Goal: Task Accomplishment & Management: Use online tool/utility

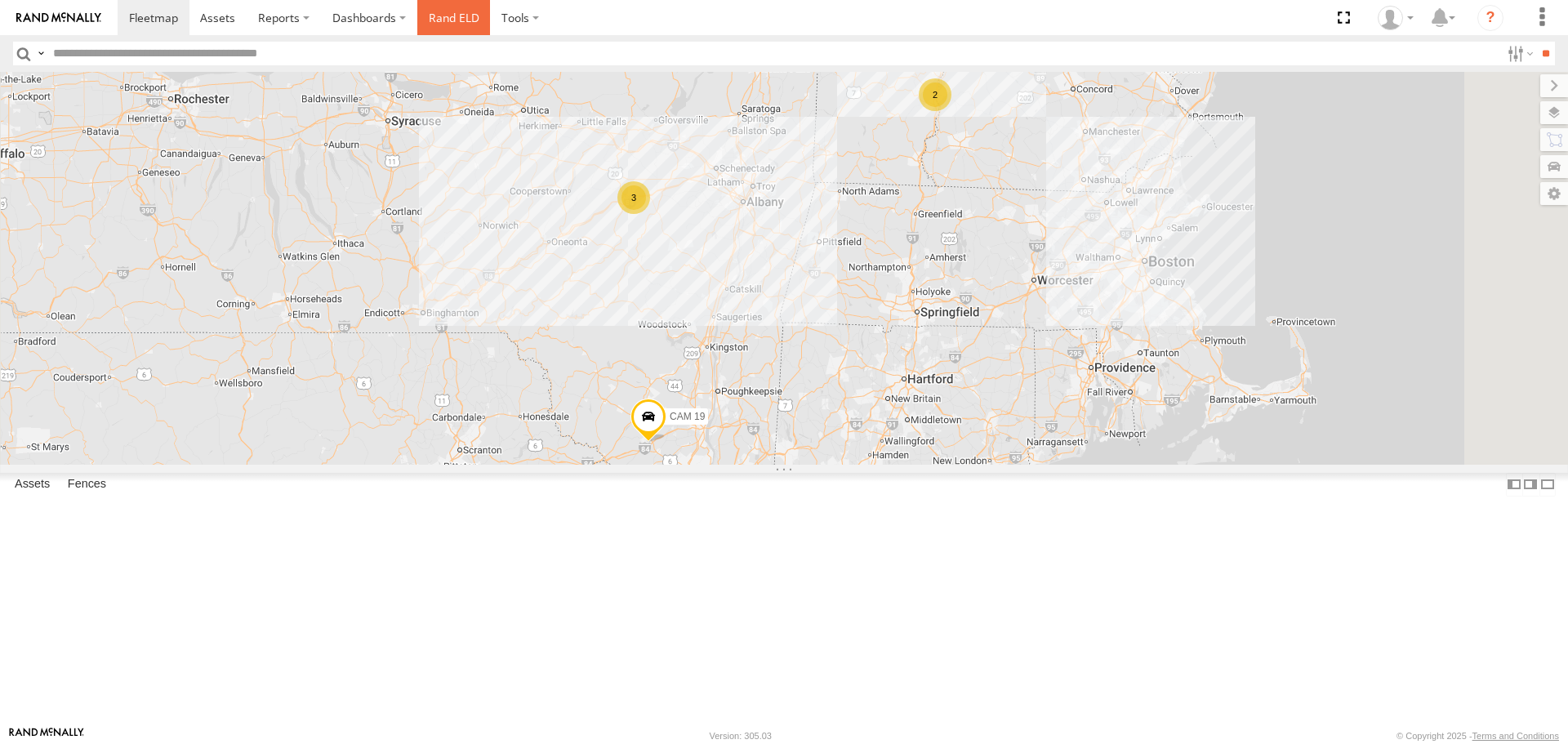
click at [447, 13] on link "Rand ELD" at bounding box center [454, 17] width 74 height 35
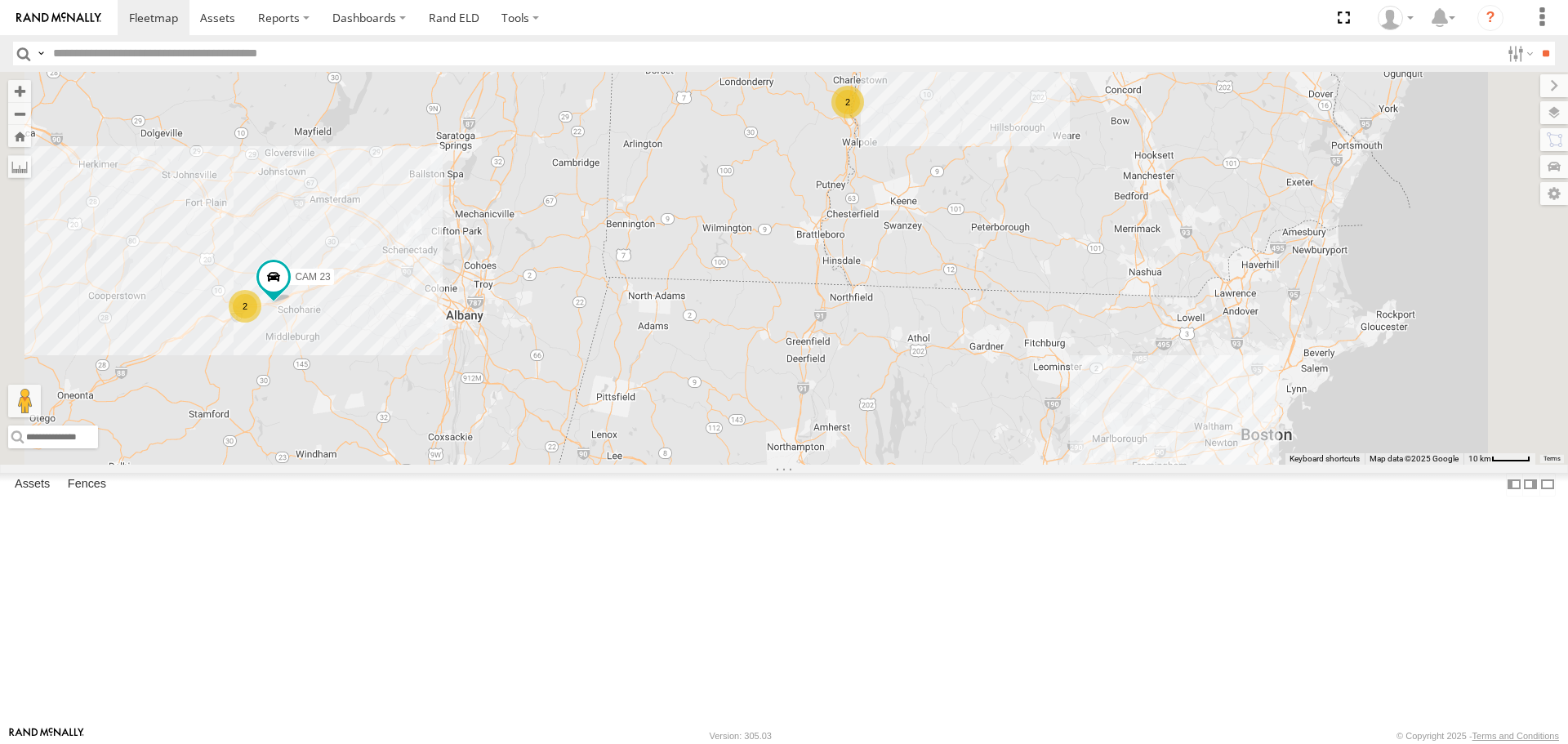
click at [864, 118] on div "2" at bounding box center [847, 102] width 33 height 33
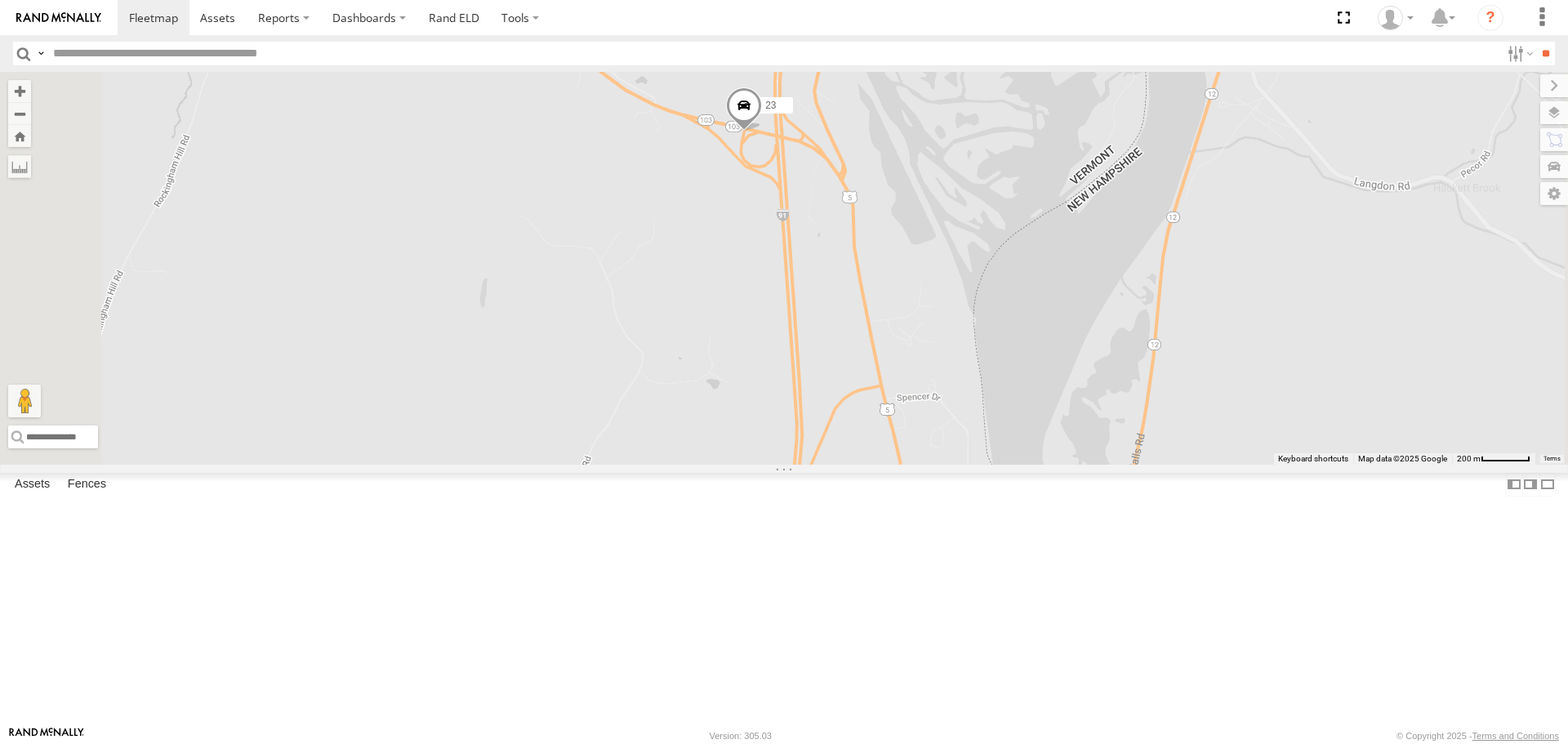
click at [0, 0] on div "CAM 22 All Assets" at bounding box center [0, 0] width 0 height 0
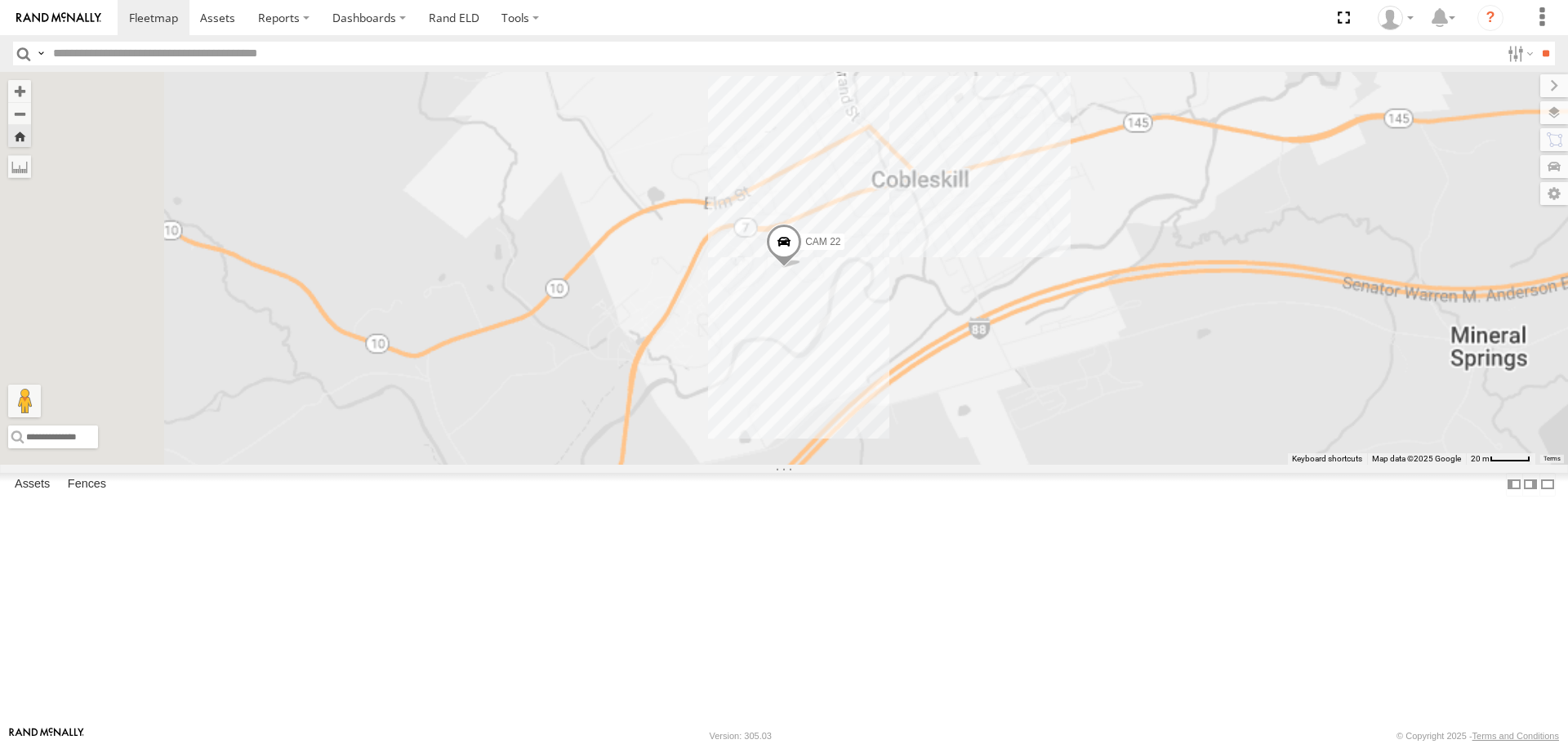
click at [0, 0] on link at bounding box center [0, 0] width 0 height 0
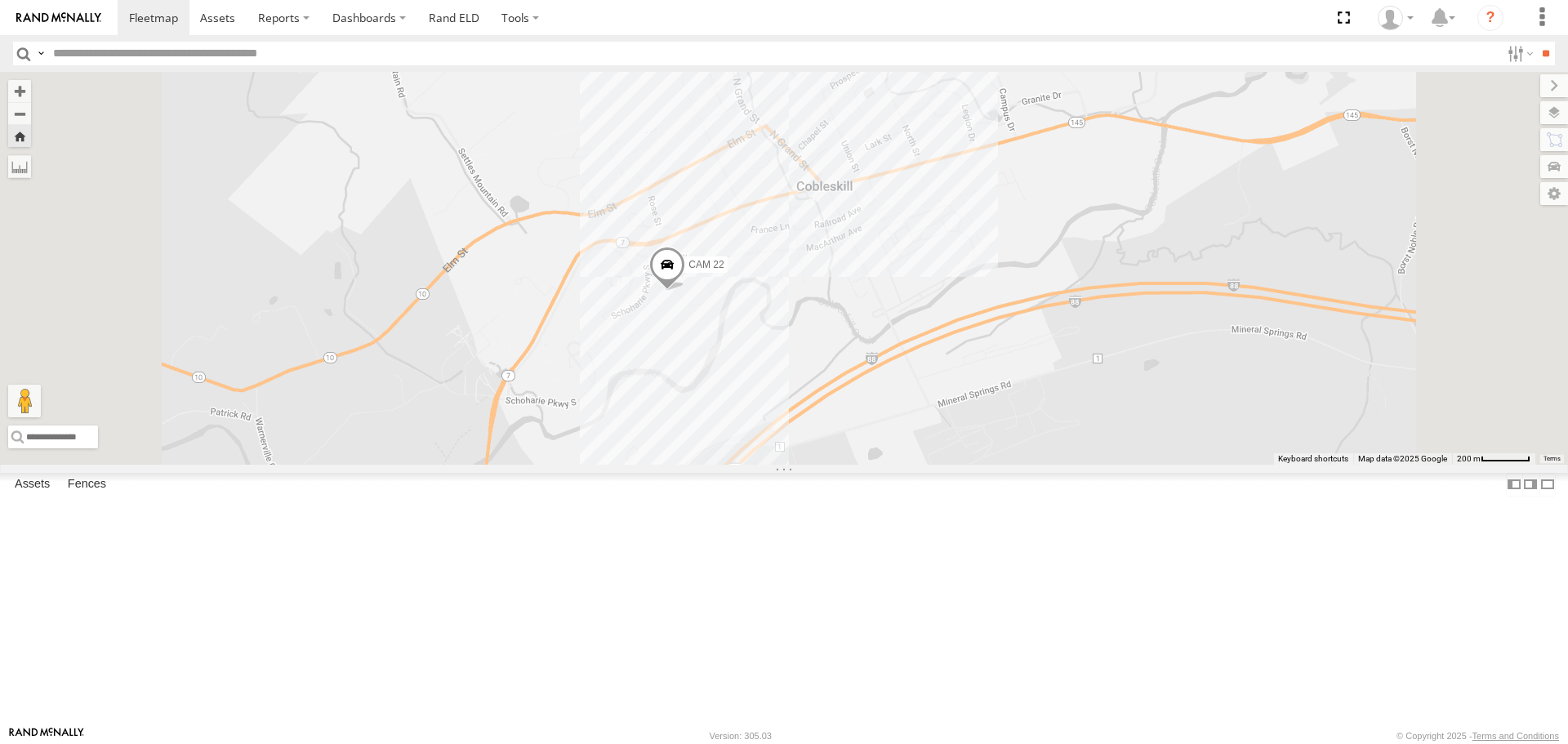
click at [0, 0] on div "23" at bounding box center [0, 0] width 0 height 0
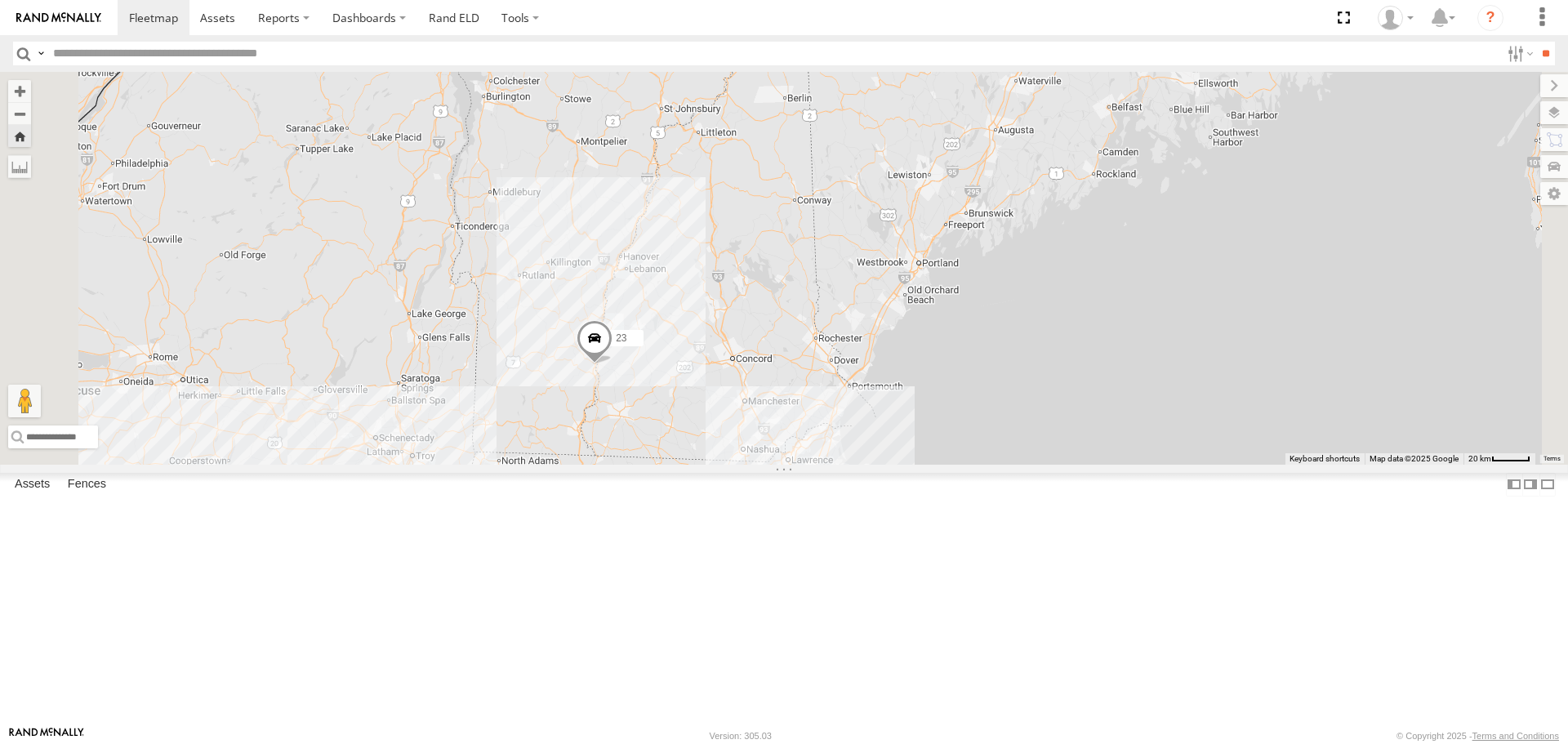
click at [0, 0] on div "CAM 23" at bounding box center [0, 0] width 0 height 0
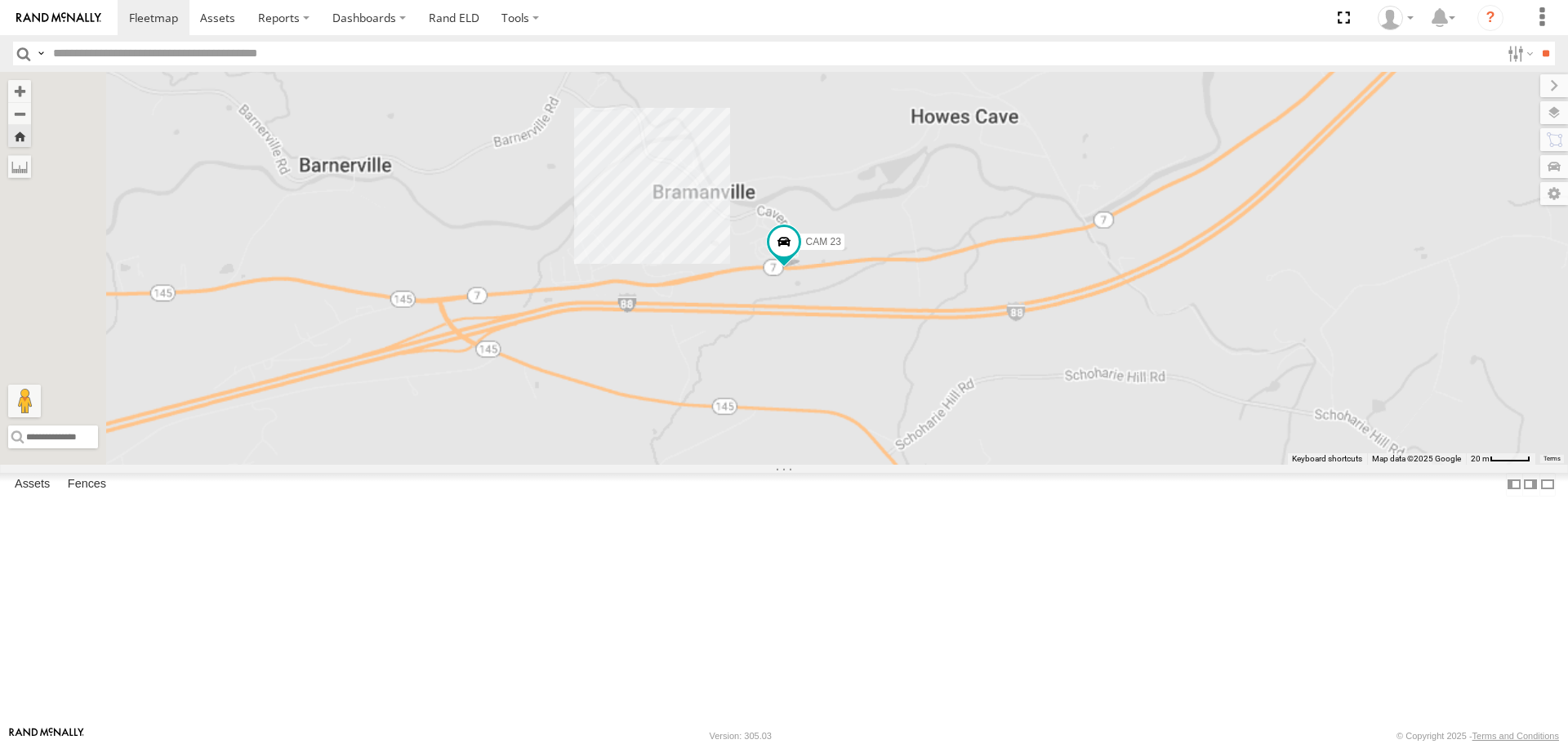
click at [0, 0] on link at bounding box center [0, 0] width 0 height 0
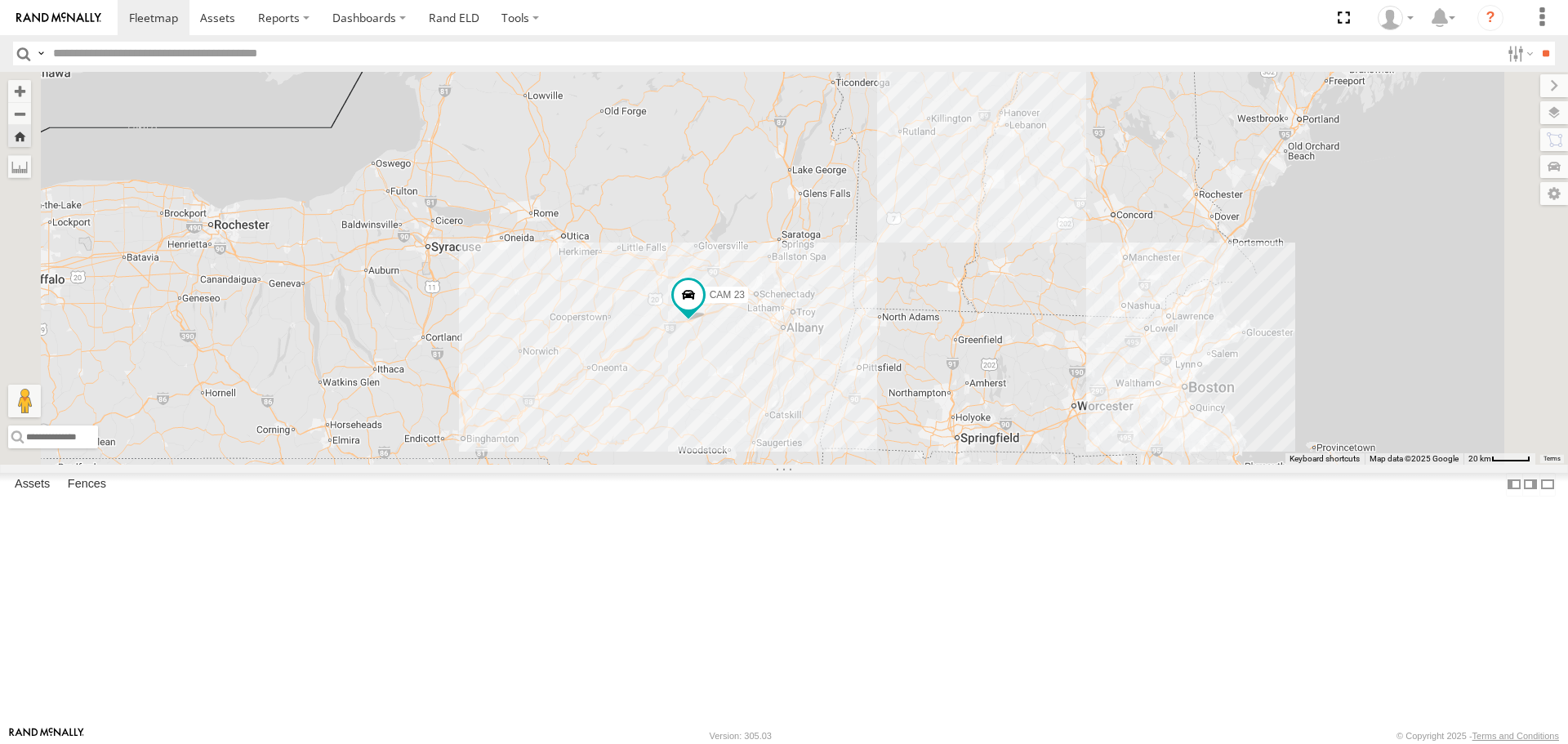
drag, startPoint x: 1187, startPoint y: 458, endPoint x: 1039, endPoint y: 466, distance: 148.2
click at [1039, 464] on div "CAM 23" at bounding box center [784, 267] width 1568 height 392
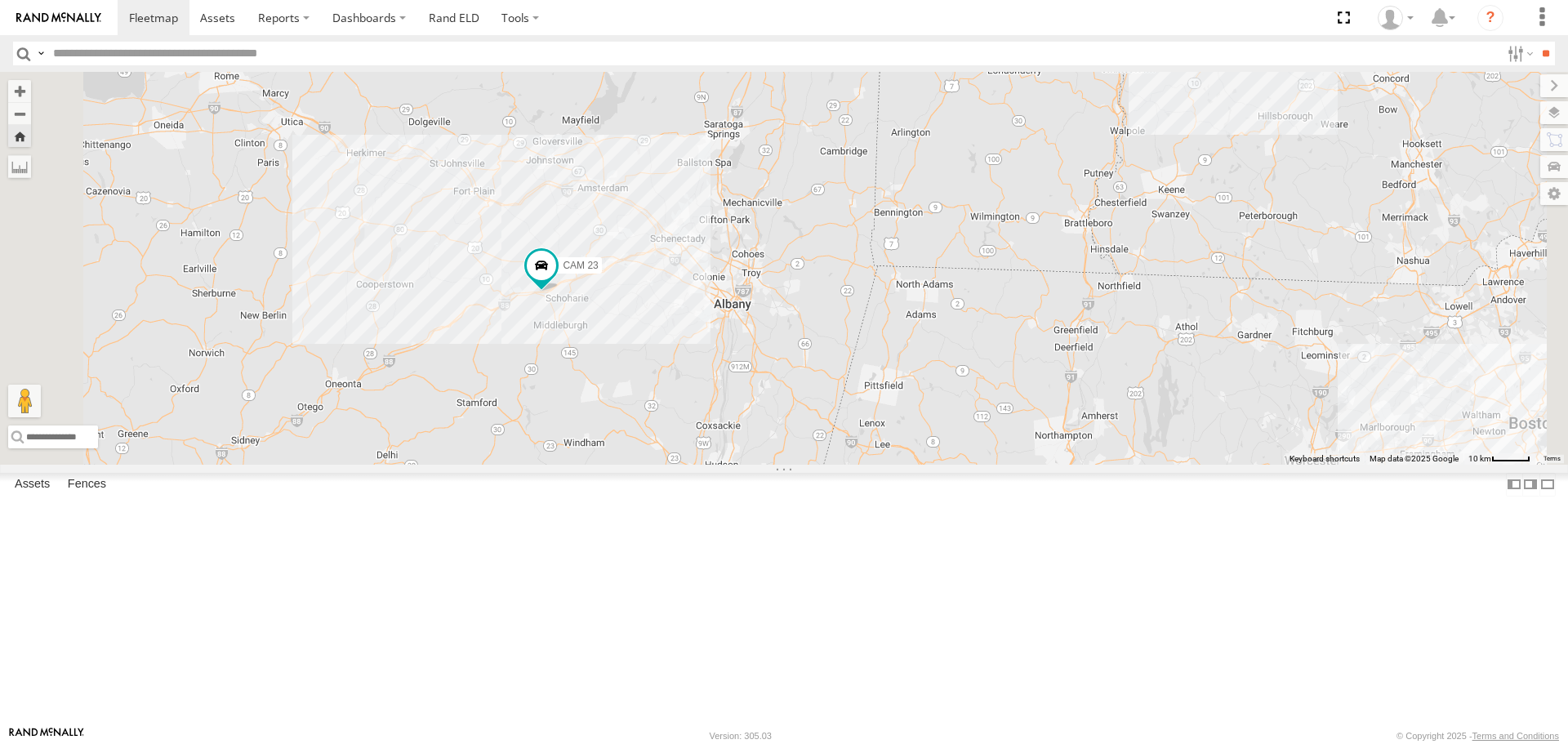
click at [0, 0] on div "CAM 23 All Assets State Route 7 Howes Cave 42.68221 -74.39559 Video 22 All Asse…" at bounding box center [0, 0] width 0 height 0
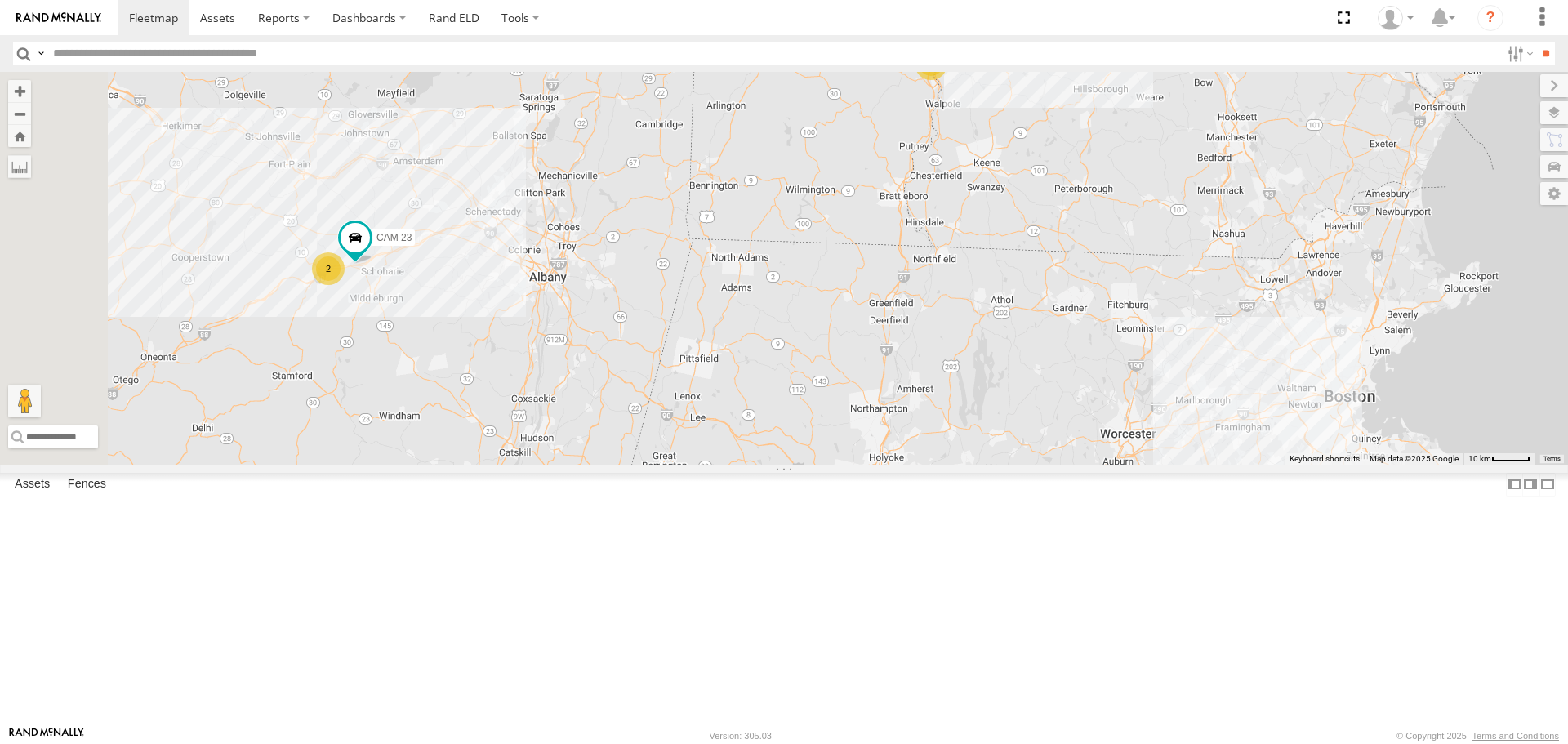
click at [947, 80] on div "2" at bounding box center [931, 64] width 33 height 33
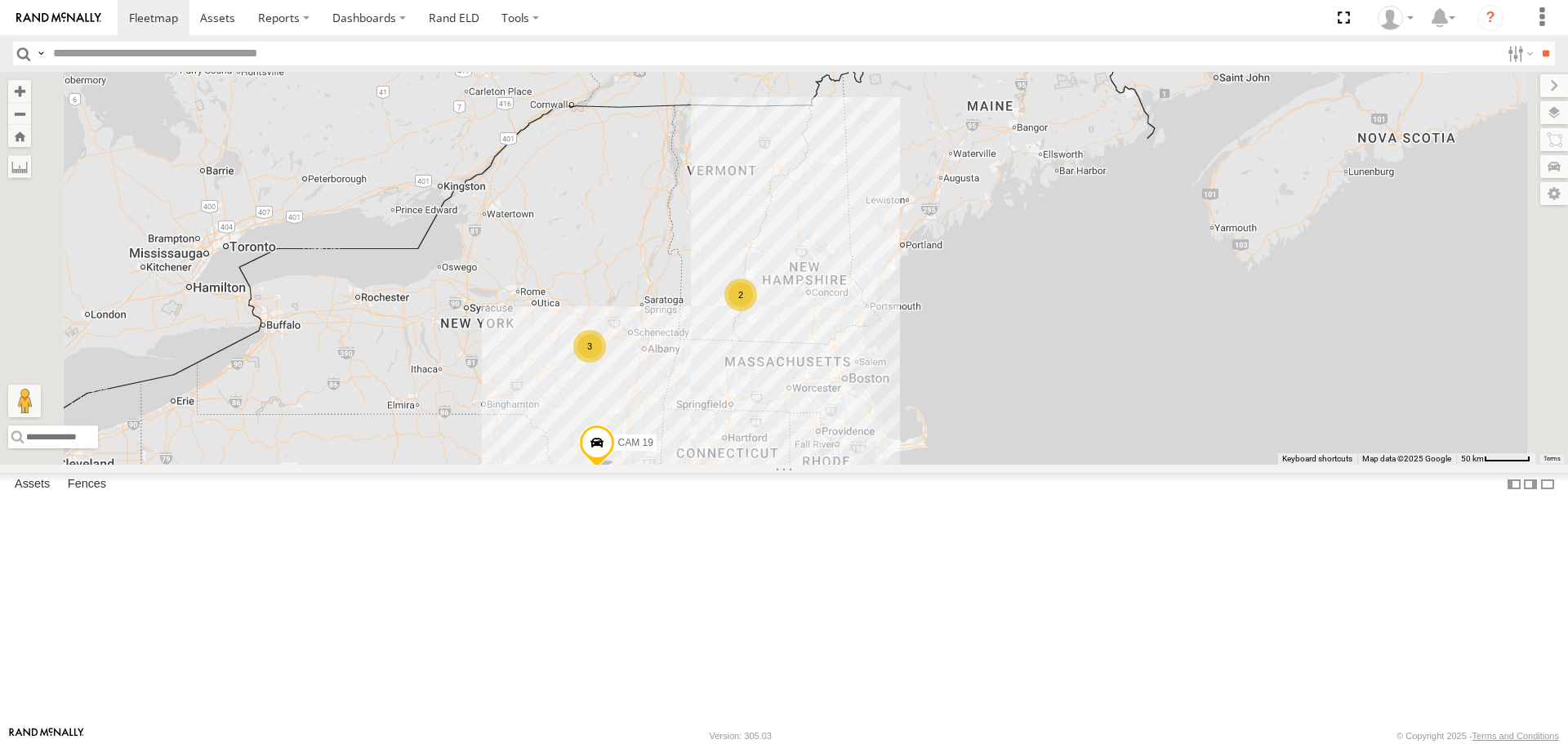
click at [0, 0] on link at bounding box center [0, 0] width 0 height 0
click at [606, 363] on div "3" at bounding box center [590, 346] width 33 height 33
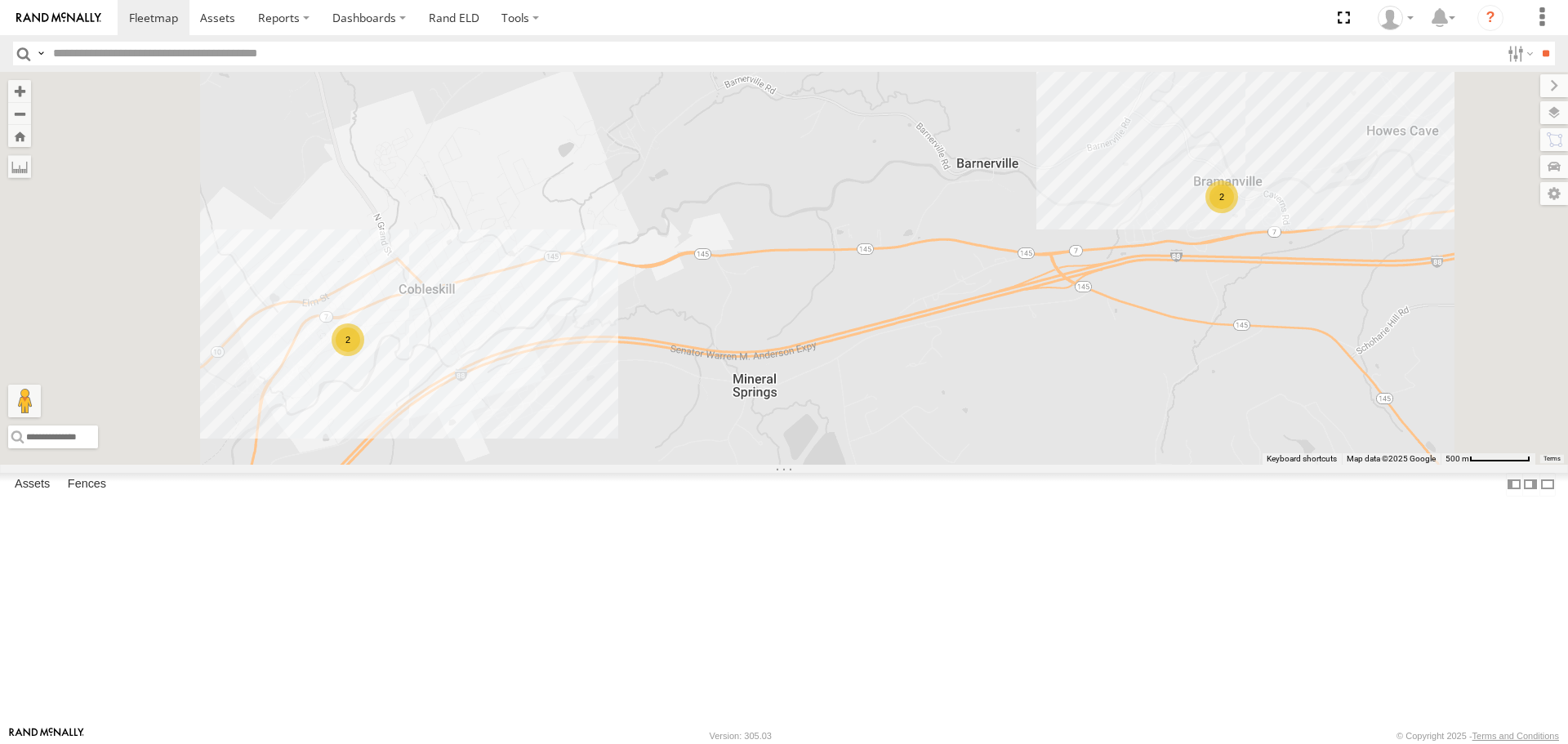
click at [364, 356] on div "2" at bounding box center [348, 339] width 33 height 33
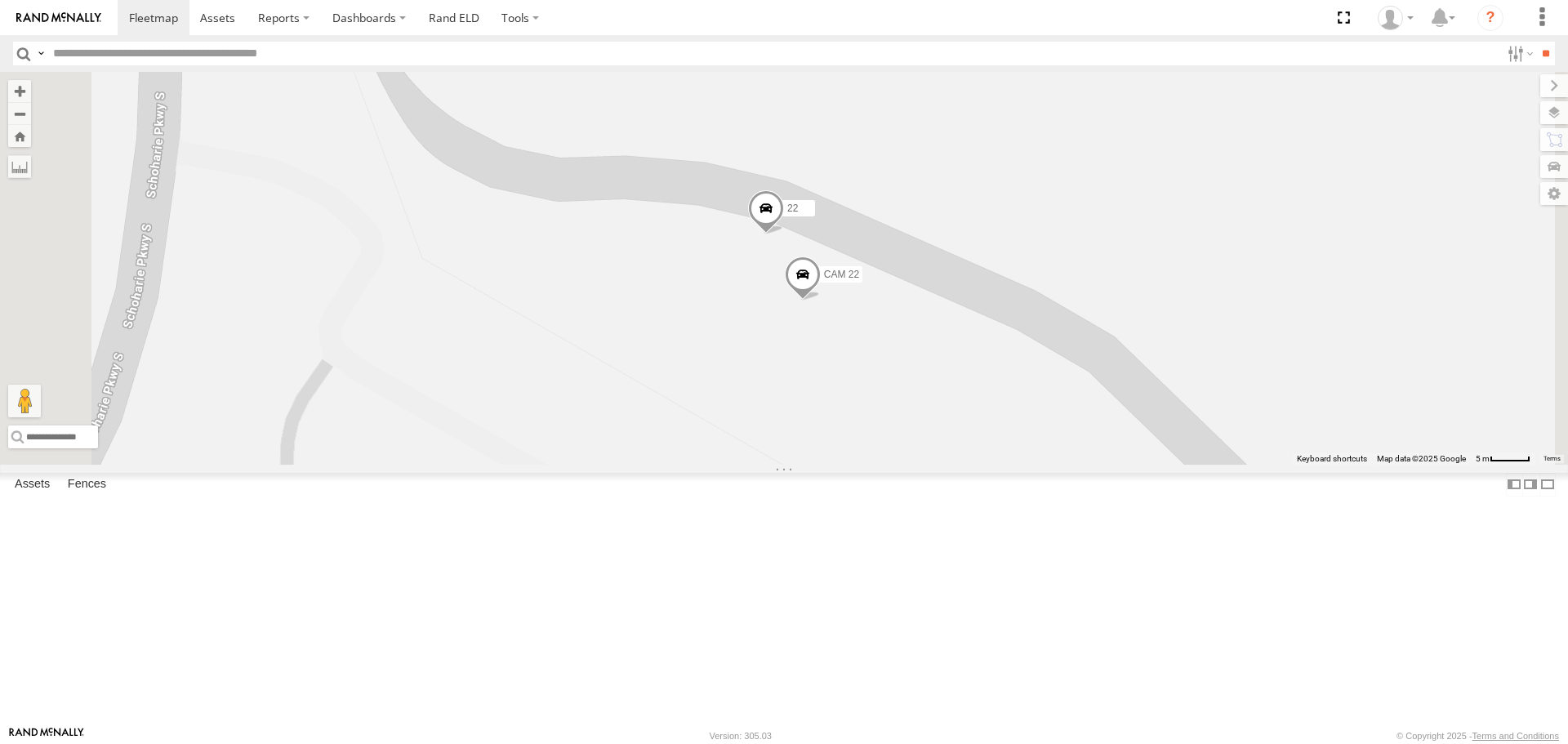
click at [747, 106] on div "22 CAM 22" at bounding box center [784, 267] width 1568 height 392
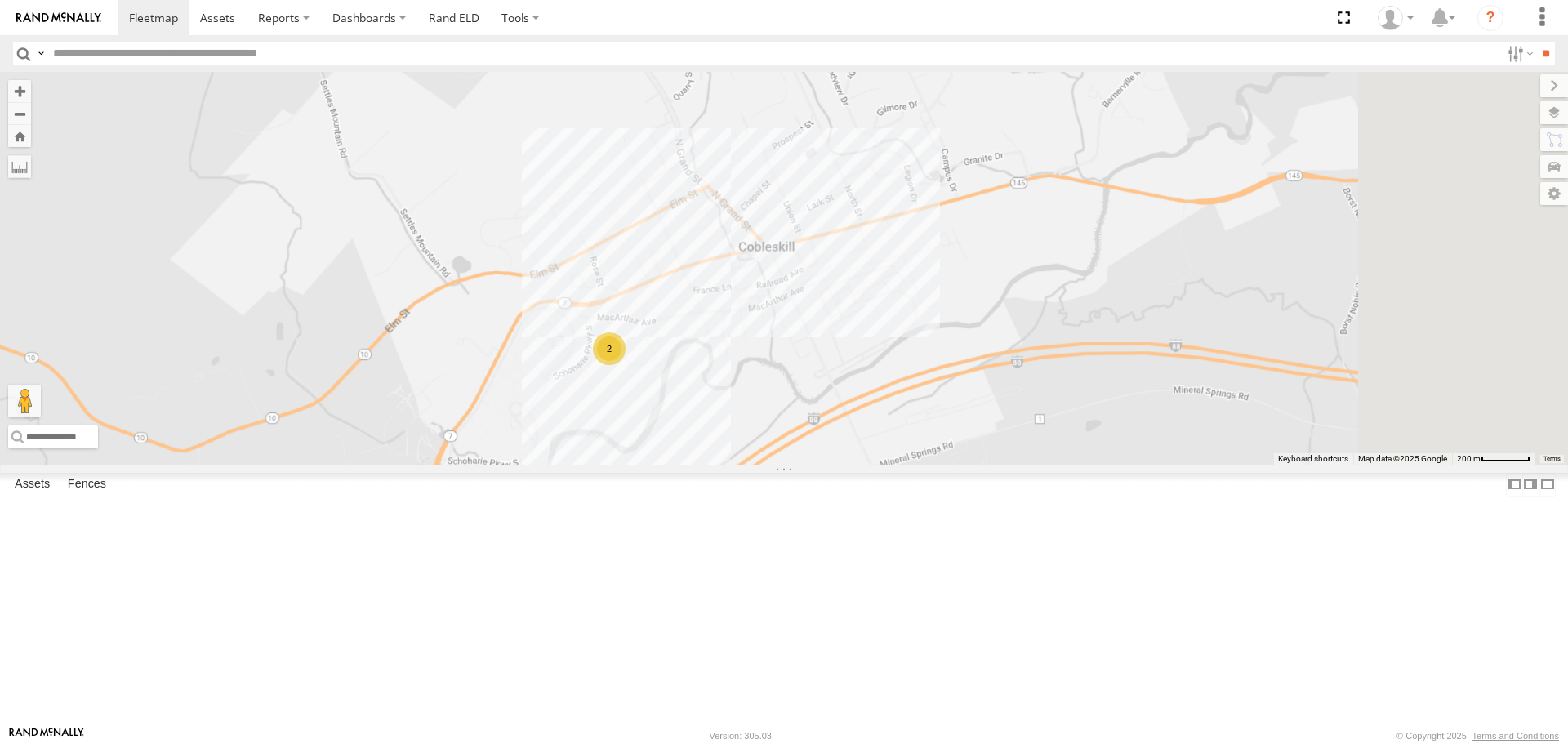
drag, startPoint x: 1123, startPoint y: 473, endPoint x: 950, endPoint y: 504, distance: 175.8
click at [950, 464] on div "2" at bounding box center [784, 267] width 1568 height 392
